Goal: Find specific page/section: Find specific page/section

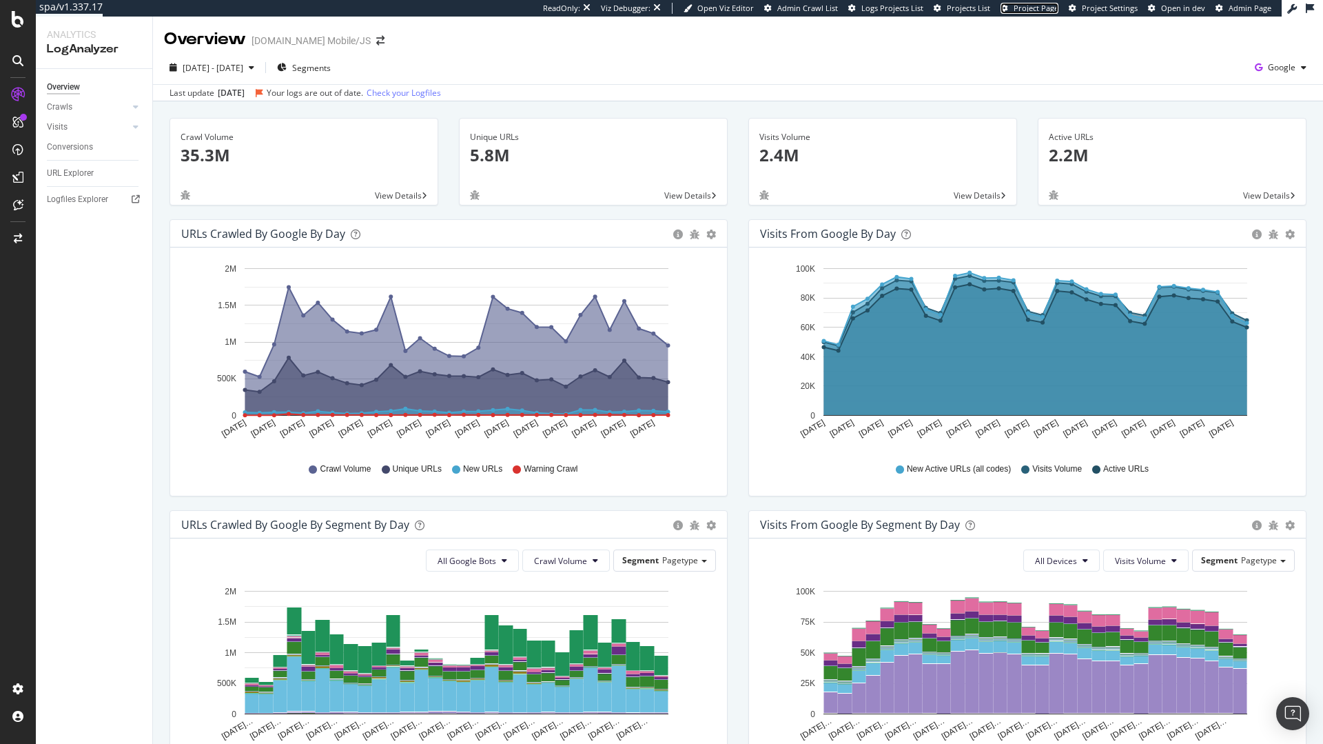
click at [1037, 10] on span "Project Page" at bounding box center [1036, 8] width 45 height 10
click at [88, 196] on div "Logfiles Explorer" at bounding box center [77, 199] width 61 height 14
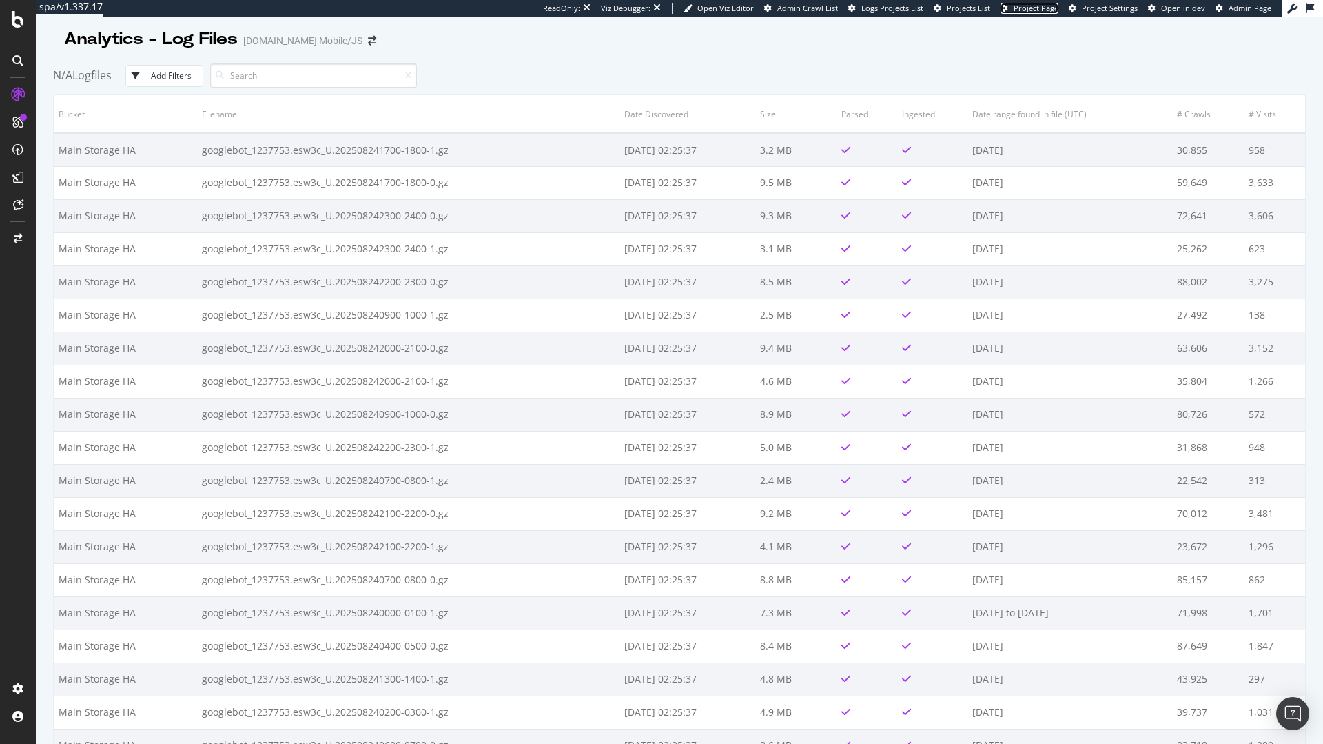
click at [1027, 12] on span "Project Page" at bounding box center [1036, 8] width 45 height 10
